Goal: Task Accomplishment & Management: Complete application form

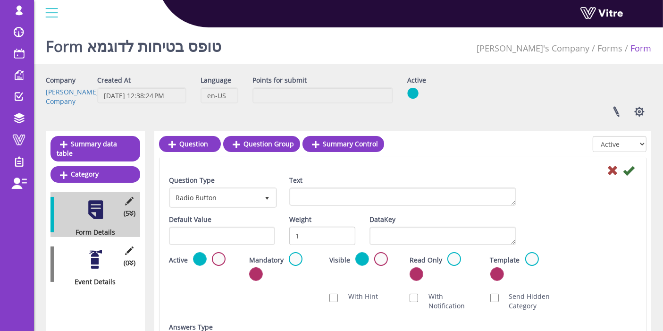
click at [70, 92] on div "Company Lishay's Company" at bounding box center [64, 90] width 51 height 31
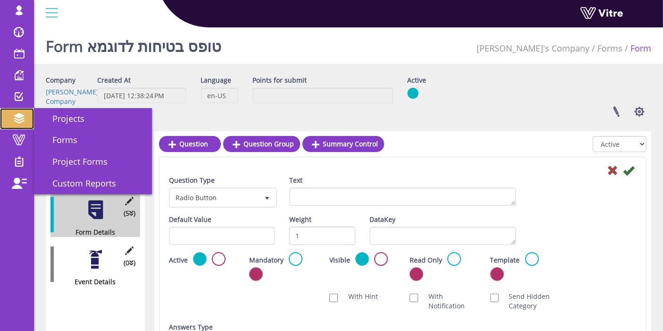
click at [20, 113] on span at bounding box center [19, 118] width 24 height 11
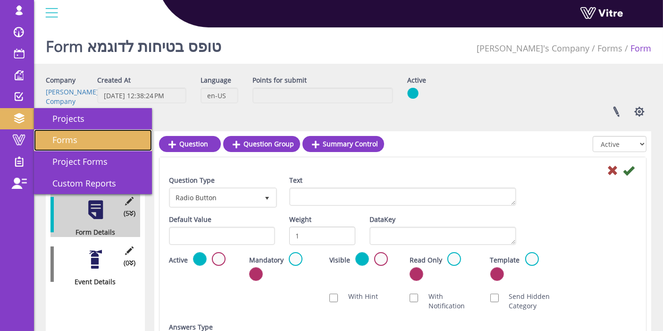
click at [58, 132] on link "Forms" at bounding box center [93, 140] width 118 height 22
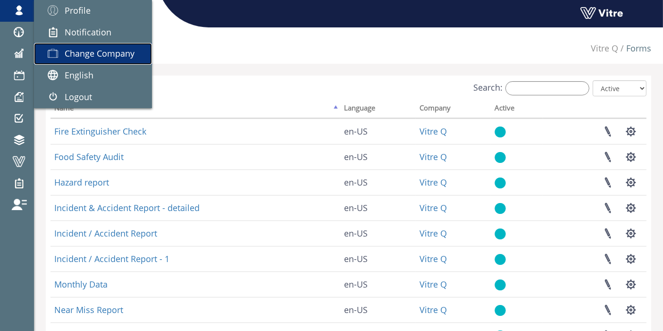
click at [97, 53] on span "Change Company" at bounding box center [100, 53] width 70 height 11
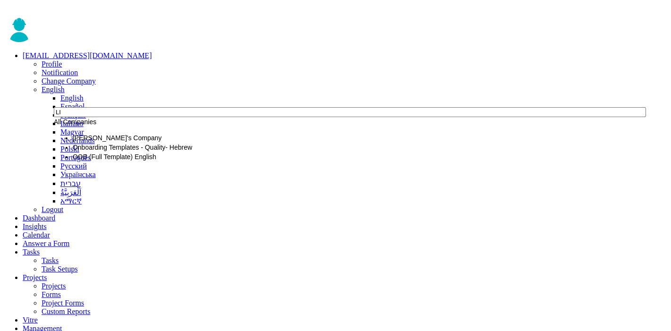
click at [116, 142] on li "[PERSON_NAME]'s Company" at bounding box center [357, 137] width 569 height 9
type input "LI"
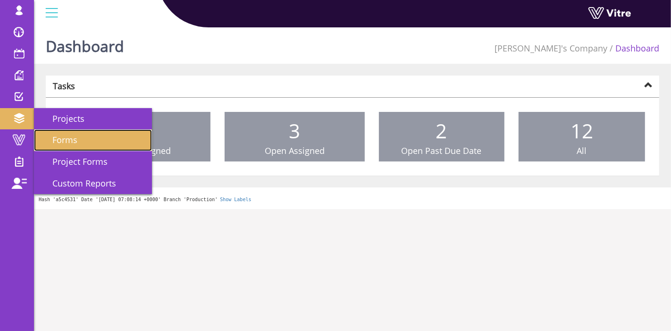
click at [70, 139] on span "Forms" at bounding box center [59, 139] width 36 height 11
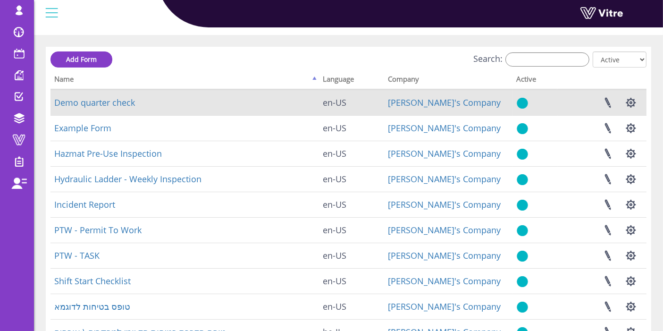
scroll to position [52, 0]
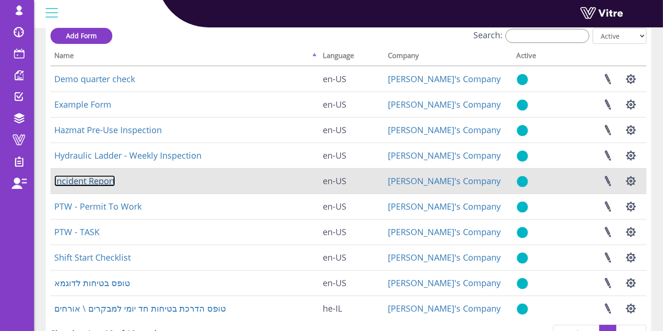
click at [96, 182] on link "Incident Report" at bounding box center [84, 180] width 61 height 11
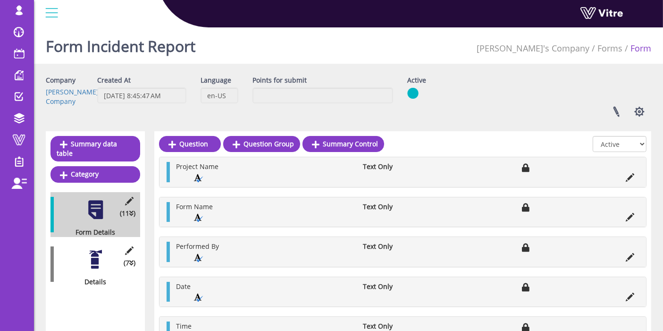
click at [97, 249] on div at bounding box center [95, 259] width 21 height 21
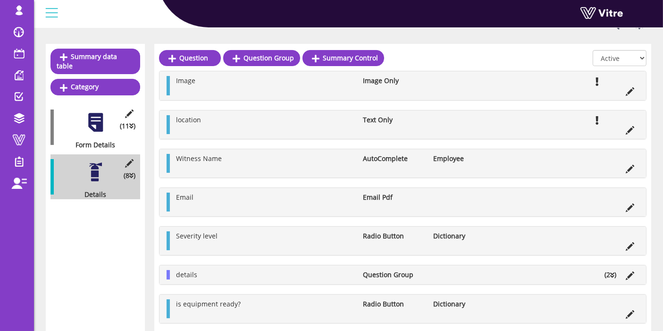
scroll to position [105, 0]
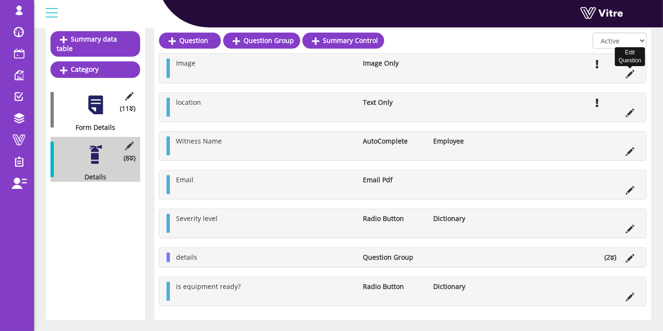
click at [631, 73] on icon at bounding box center [630, 74] width 8 height 8
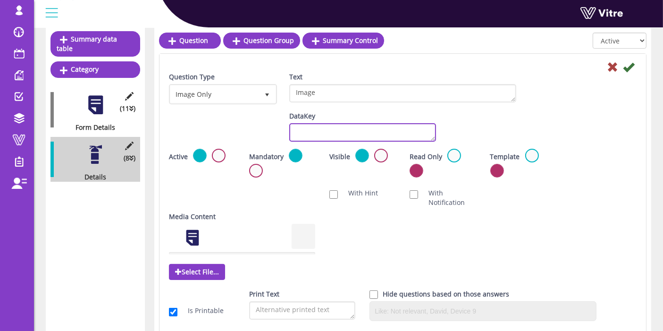
click at [313, 135] on textarea "DataKey" at bounding box center [362, 132] width 146 height 18
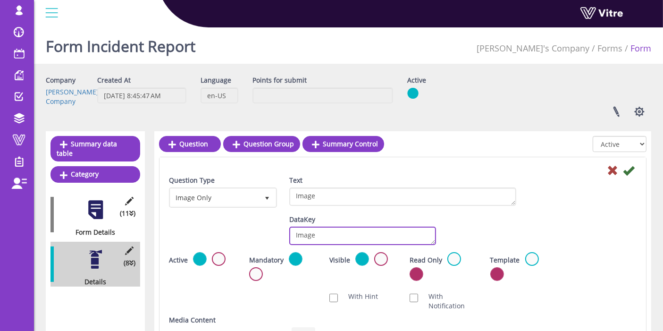
scroll to position [52, 0]
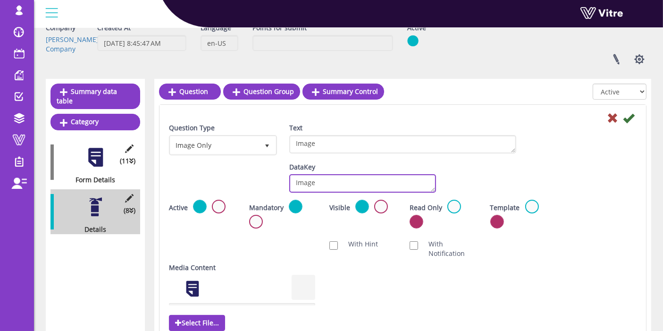
click at [295, 182] on textarea "Image" at bounding box center [362, 183] width 146 height 18
type textarea "Image"
click at [605, 177] on div "Default Value Weight DataKey Image" at bounding box center [403, 180] width 482 height 37
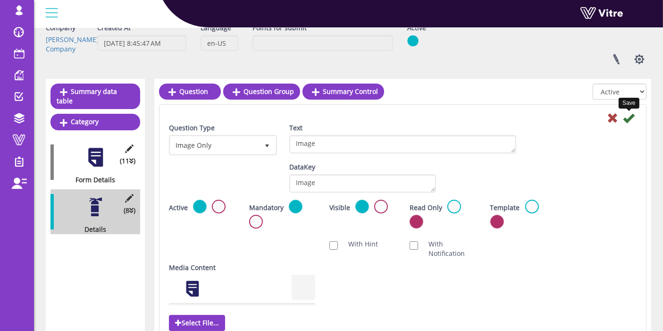
click at [629, 118] on icon at bounding box center [628, 117] width 11 height 11
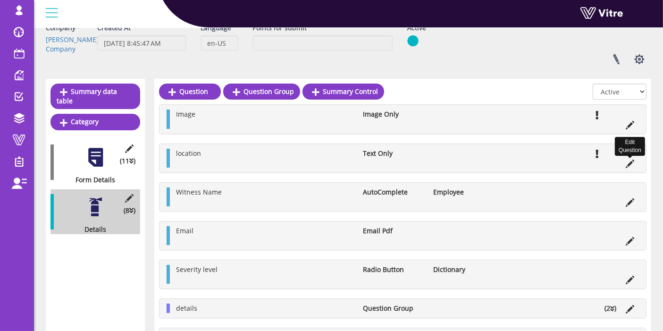
click at [628, 161] on icon at bounding box center [630, 163] width 8 height 8
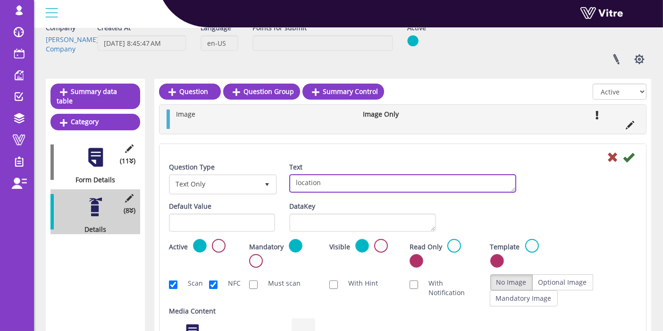
click at [359, 185] on textarea "location" at bounding box center [402, 183] width 227 height 18
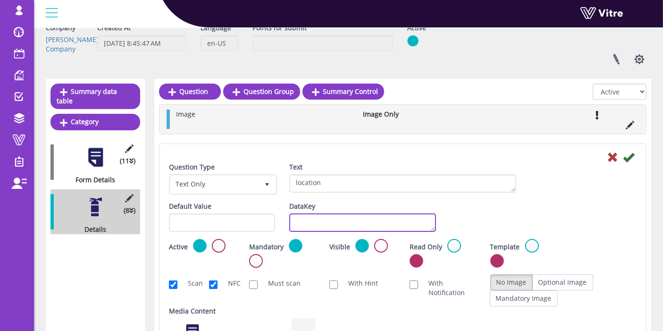
click at [367, 224] on textarea "DataKey" at bounding box center [362, 222] width 146 height 18
paste textarea "location"
type textarea "location"
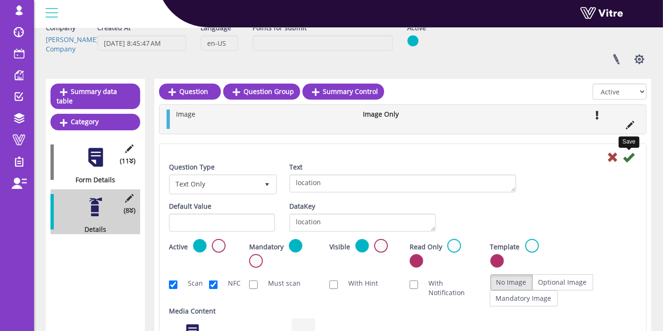
click at [629, 154] on icon at bounding box center [628, 156] width 11 height 11
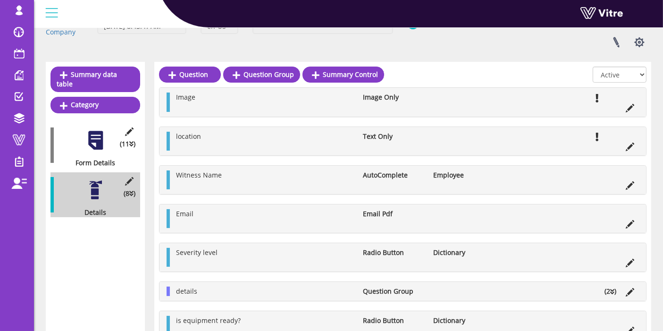
scroll to position [105, 0]
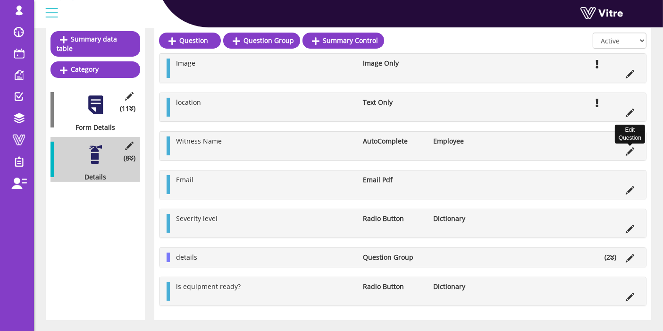
click at [627, 149] on icon at bounding box center [630, 151] width 8 height 8
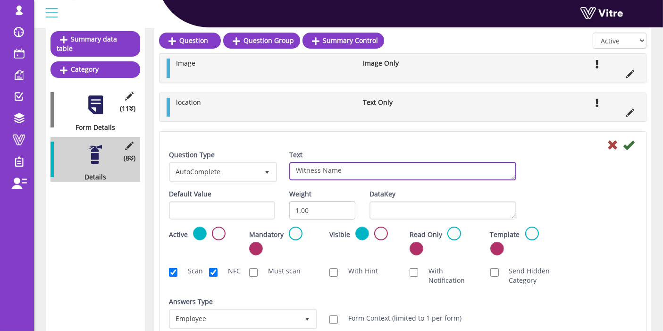
click at [381, 162] on textarea "Witness Name" at bounding box center [402, 171] width 227 height 18
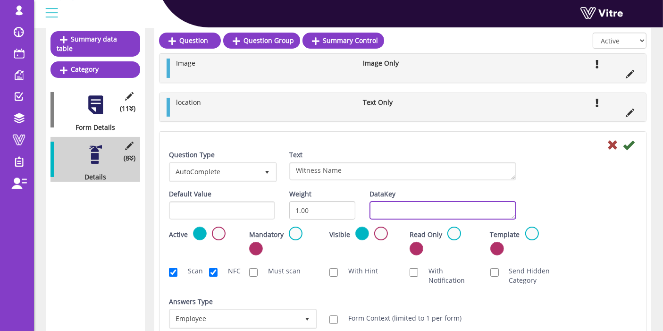
click at [403, 201] on textarea "DataKey" at bounding box center [442, 210] width 146 height 18
paste textarea "Witness Name"
click at [405, 204] on textarea "Witness Name" at bounding box center [442, 210] width 146 height 18
click at [404, 202] on textarea "Witness Name" at bounding box center [442, 210] width 146 height 18
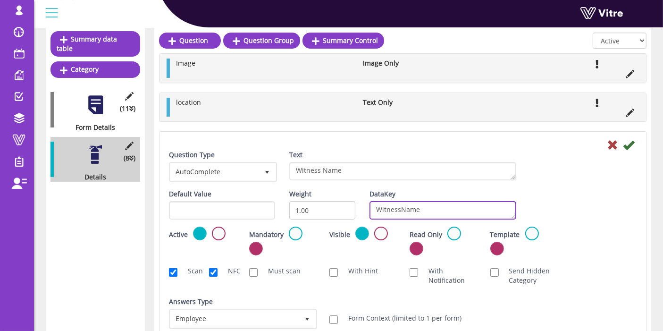
scroll to position [2, 0]
type textarea "WitnessName"
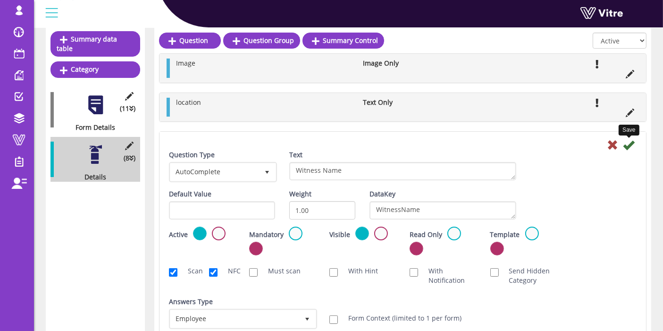
click at [629, 146] on icon at bounding box center [628, 144] width 11 height 11
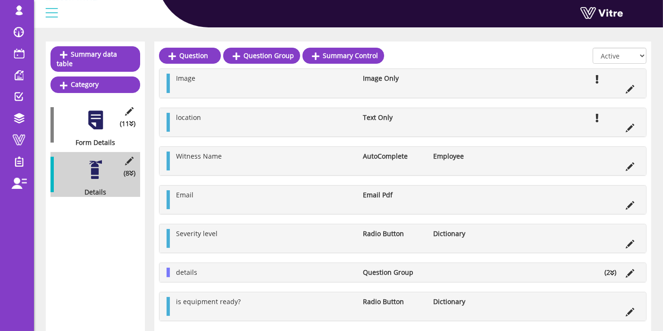
scroll to position [105, 0]
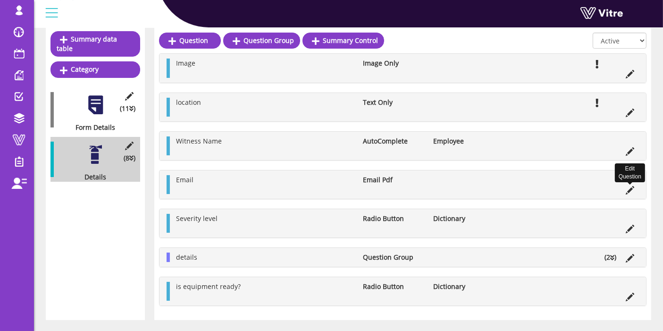
click at [631, 189] on icon at bounding box center [630, 190] width 8 height 8
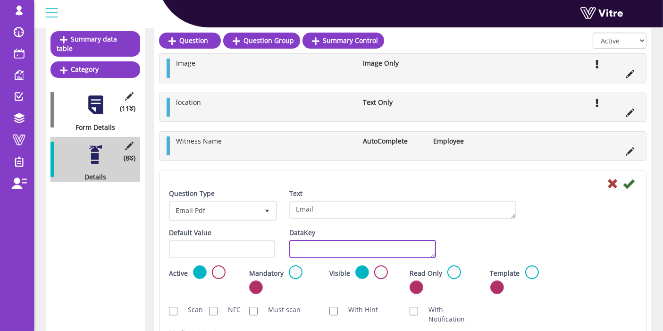
click at [381, 251] on textarea "DataKey" at bounding box center [362, 249] width 146 height 18
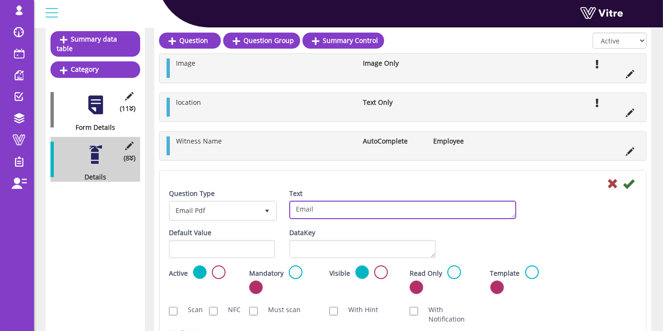
click at [370, 212] on textarea "Email" at bounding box center [402, 210] width 227 height 18
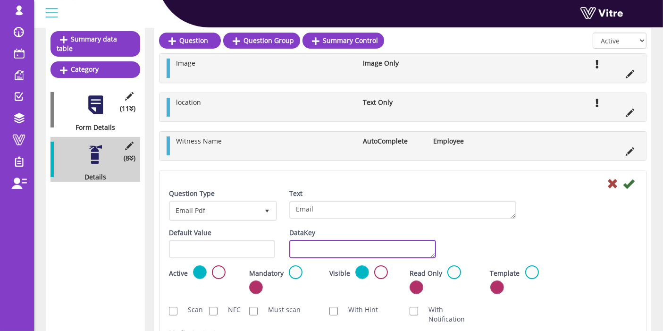
click at [365, 247] on textarea "DataKey" at bounding box center [362, 249] width 146 height 18
paste textarea "Email"
type textarea "Email"
click at [627, 182] on icon at bounding box center [628, 183] width 11 height 11
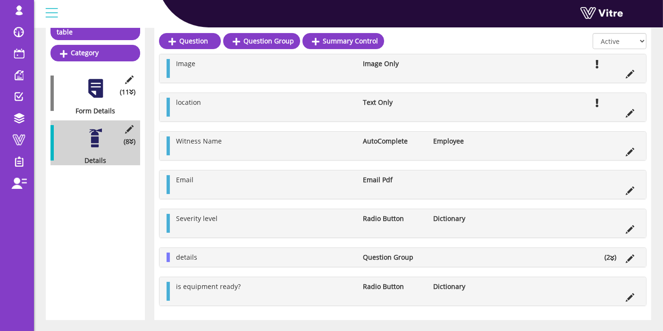
scroll to position [124, 0]
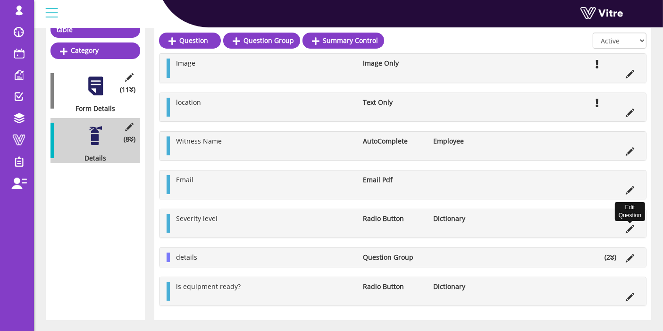
click at [626, 226] on icon at bounding box center [630, 229] width 8 height 8
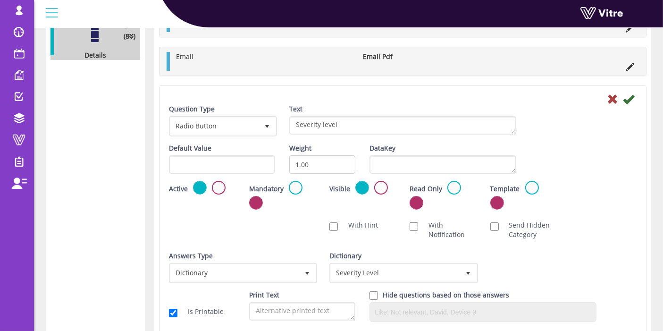
scroll to position [228, 0]
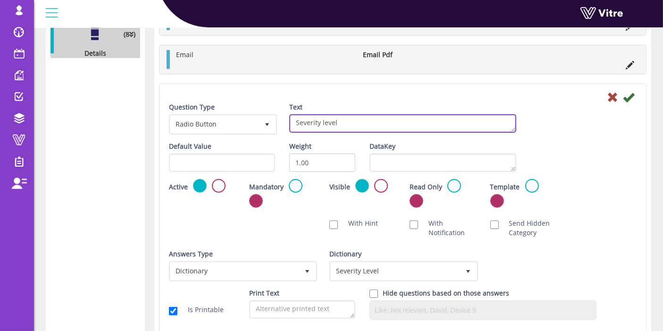
click at [354, 122] on textarea "Severity level" at bounding box center [402, 123] width 227 height 18
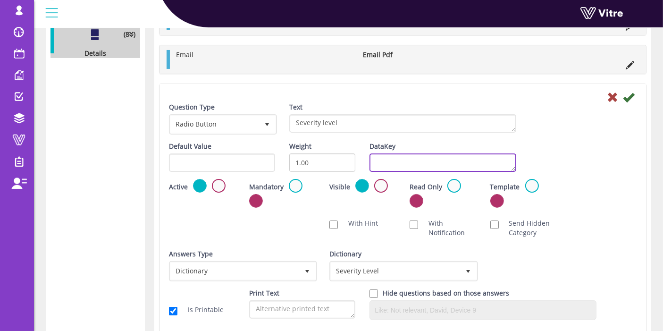
click at [400, 163] on textarea "DataKey" at bounding box center [442, 162] width 146 height 18
paste textarea "Severity level"
click at [400, 162] on textarea "Severity level" at bounding box center [442, 162] width 146 height 18
click at [401, 162] on textarea "Severity level" at bounding box center [442, 162] width 146 height 18
type textarea "Severitylevel"
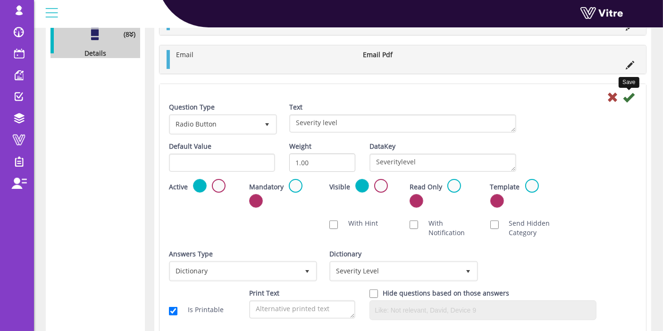
click at [628, 93] on icon at bounding box center [628, 97] width 11 height 11
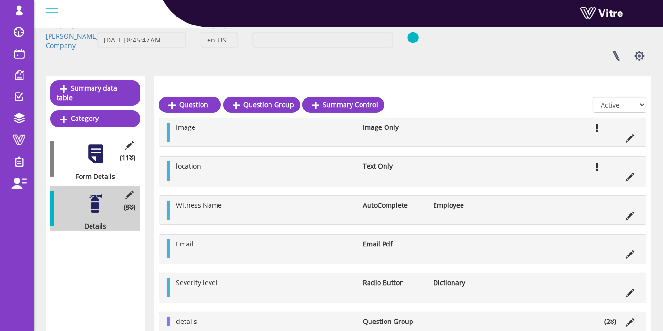
scroll to position [123, 0]
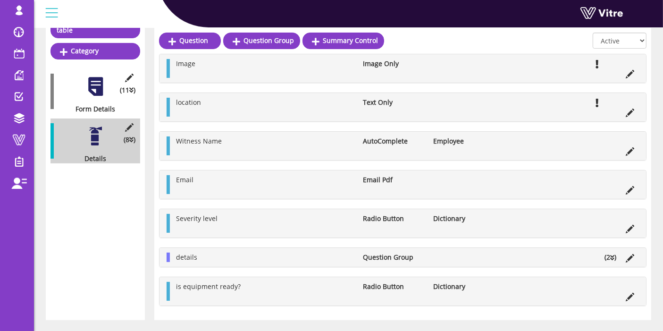
click at [625, 255] on li at bounding box center [630, 256] width 18 height 9
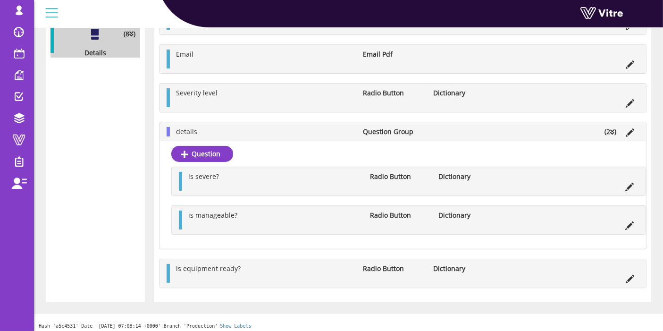
scroll to position [230, 0]
click at [629, 182] on icon at bounding box center [629, 186] width 8 height 8
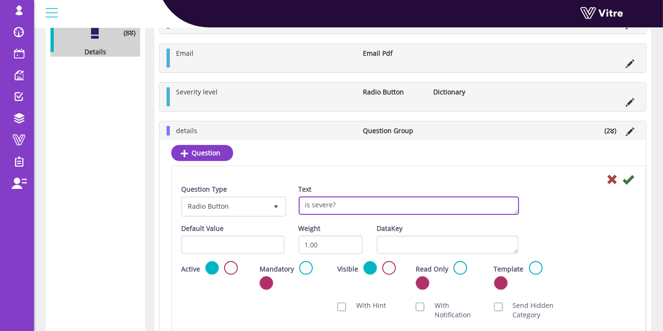
click at [349, 207] on textarea "is severe?" at bounding box center [409, 205] width 220 height 18
click at [349, 206] on textarea "is severe?" at bounding box center [409, 205] width 220 height 18
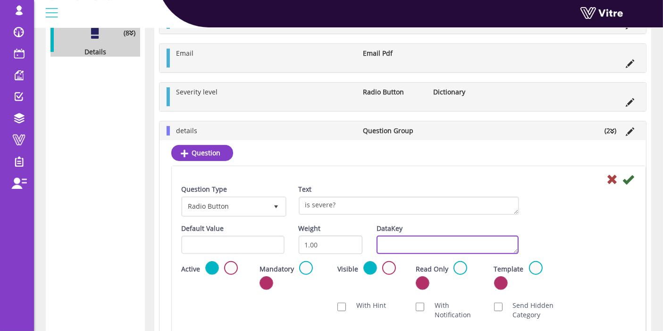
click at [422, 235] on textarea "DataKey" at bounding box center [447, 244] width 142 height 18
paste textarea "is severe?"
click at [391, 241] on textarea "is severe?" at bounding box center [447, 244] width 142 height 18
type textarea "issevere?"
click at [626, 176] on icon at bounding box center [627, 179] width 11 height 11
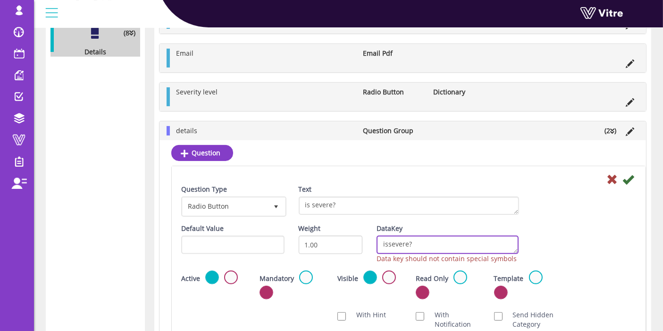
click at [425, 237] on textarea "issevere?" at bounding box center [447, 244] width 142 height 18
type textarea "issevere"
click at [628, 177] on icon at bounding box center [627, 179] width 11 height 11
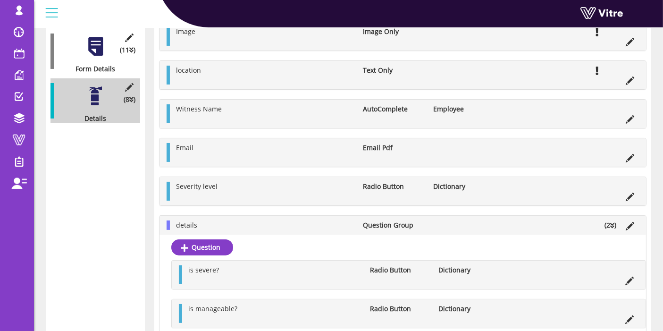
scroll to position [209, 0]
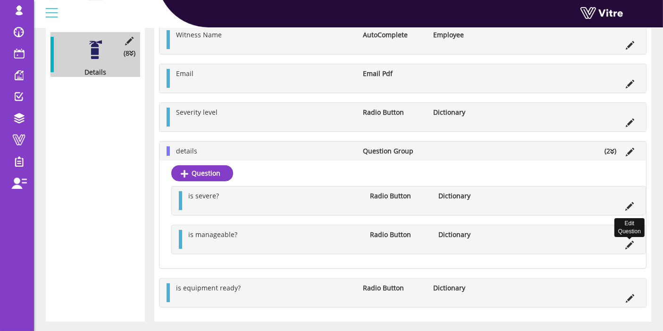
click at [628, 243] on icon at bounding box center [629, 245] width 8 height 8
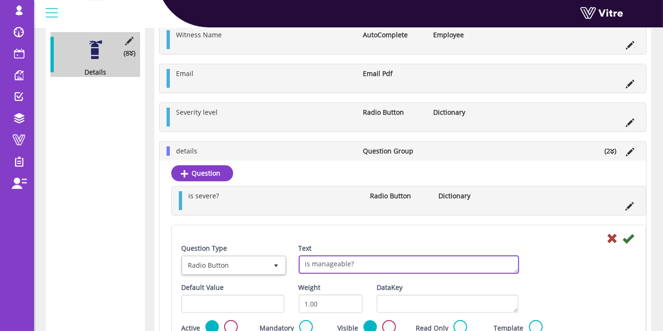
drag, startPoint x: 348, startPoint y: 261, endPoint x: 284, endPoint y: 262, distance: 63.7
click at [284, 262] on div "Question Type Radio Button 3 Text is manageable?" at bounding box center [408, 262] width 469 height 39
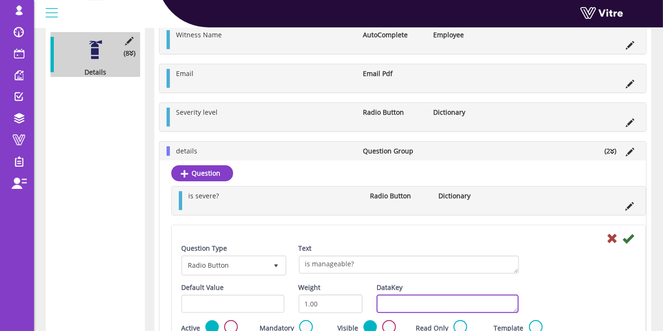
click at [435, 302] on textarea "DataKey" at bounding box center [447, 303] width 142 height 18
paste textarea "is manageable"
click at [393, 298] on textarea "is manageable" at bounding box center [447, 303] width 142 height 18
type textarea "ismanageable"
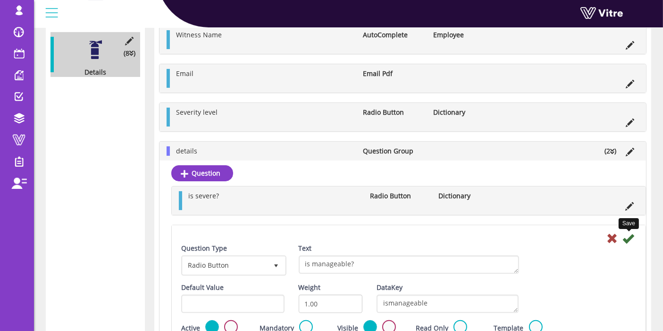
click at [632, 233] on icon at bounding box center [627, 238] width 11 height 11
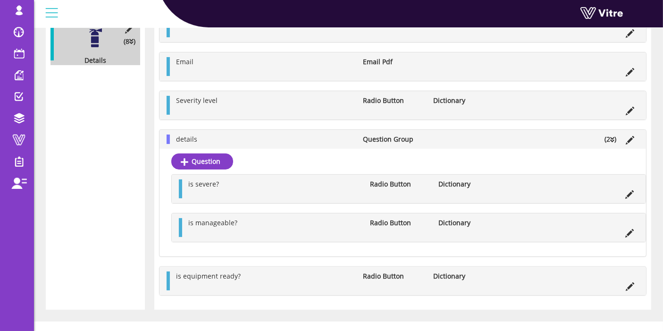
scroll to position [230, 0]
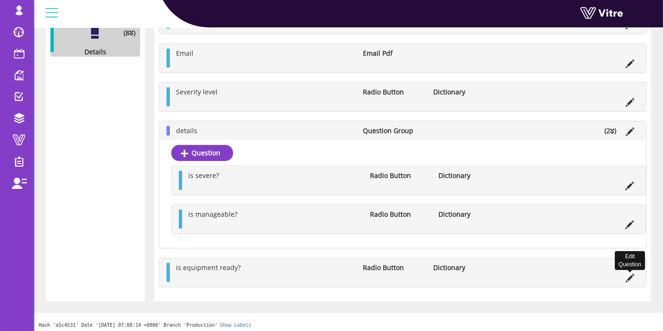
click at [628, 276] on icon at bounding box center [630, 278] width 8 height 8
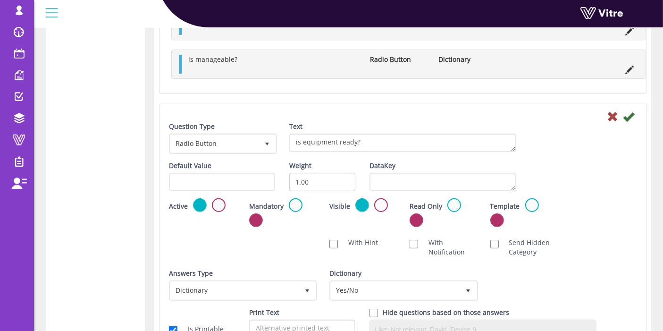
scroll to position [387, 0]
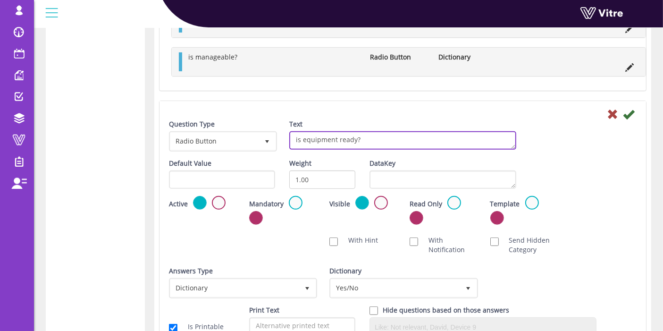
drag, startPoint x: 355, startPoint y: 136, endPoint x: 286, endPoint y: 136, distance: 68.9
click at [286, 136] on div "Text is equipment ready?" at bounding box center [402, 137] width 241 height 37
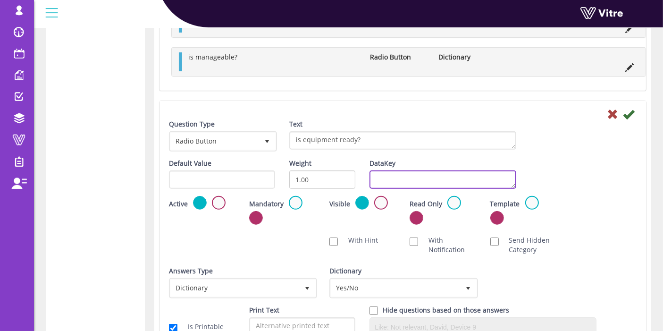
click at [375, 176] on textarea "DataKey" at bounding box center [442, 179] width 146 height 18
paste textarea "is equipment ready"
click at [385, 175] on textarea "is equipment ready" at bounding box center [442, 179] width 146 height 18
type textarea "isequipmentready"
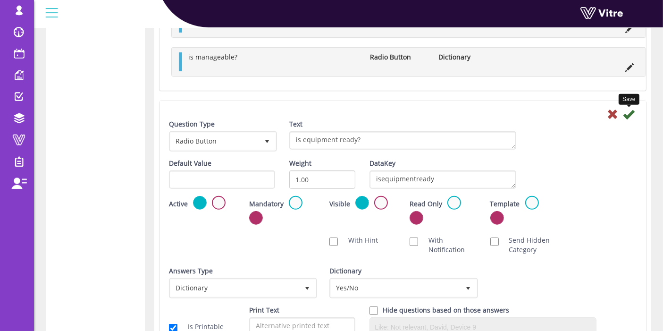
click at [632, 109] on icon at bounding box center [628, 114] width 11 height 11
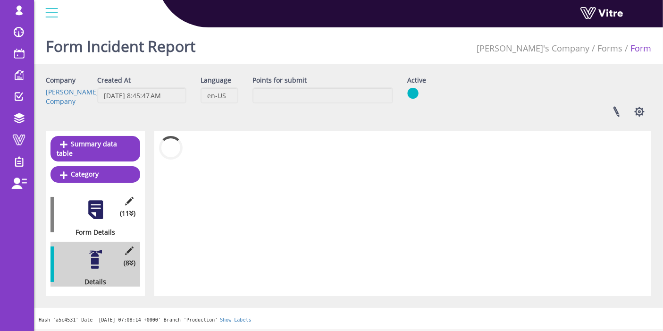
scroll to position [0, 0]
